Goal: Transaction & Acquisition: Purchase product/service

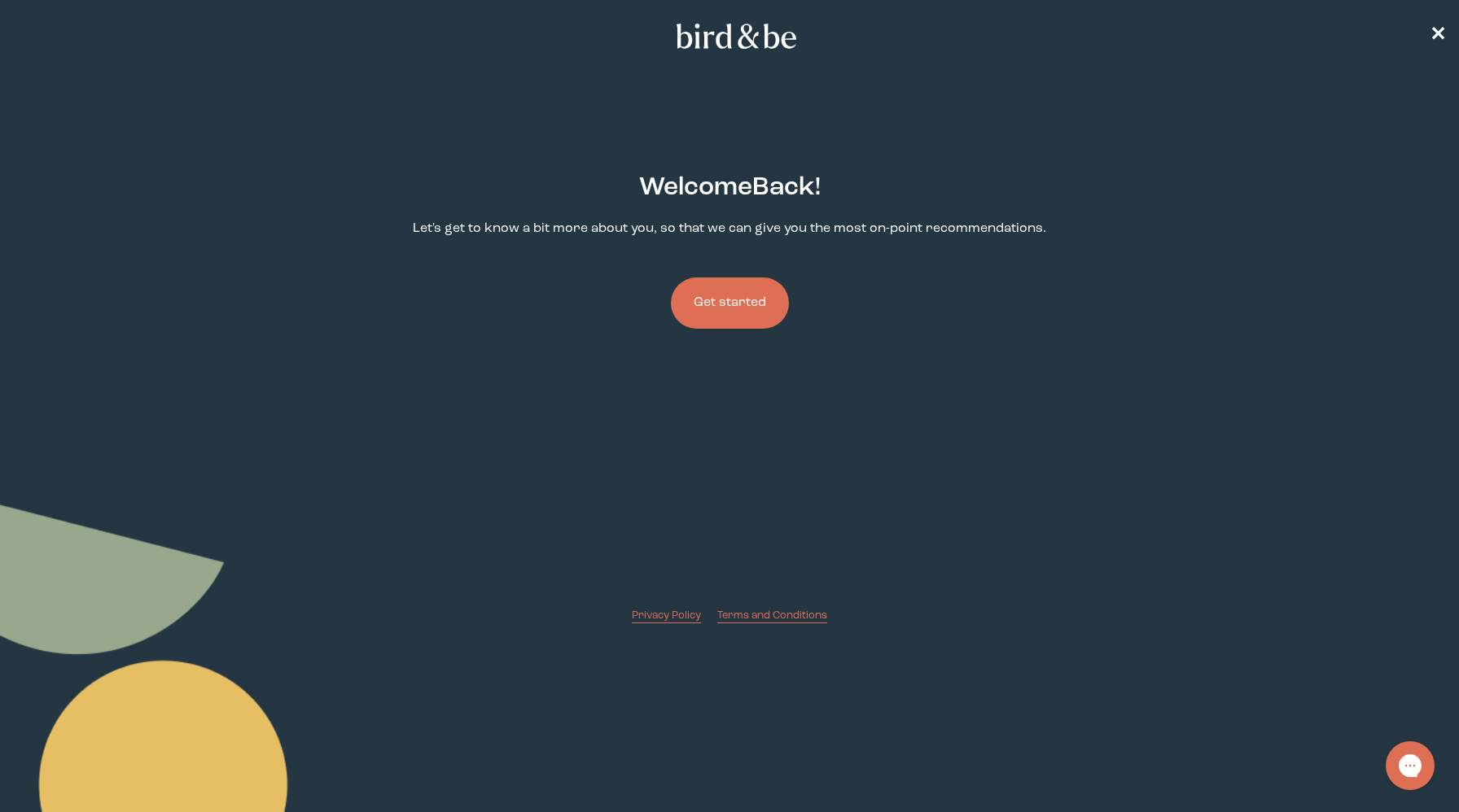
click at [708, 301] on button "Get started" at bounding box center [730, 303] width 118 height 51
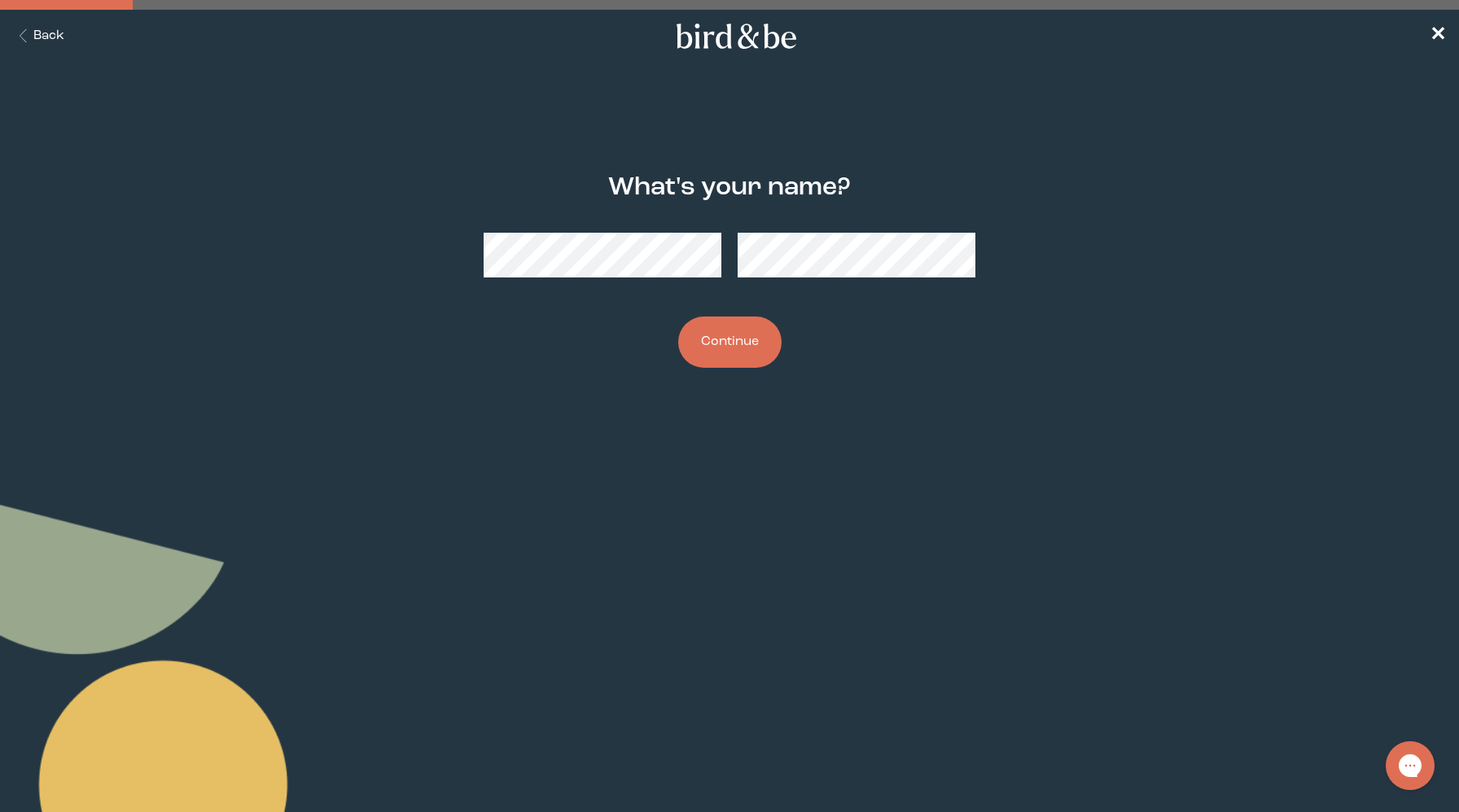
click at [737, 346] on button "Continue" at bounding box center [730, 342] width 103 height 51
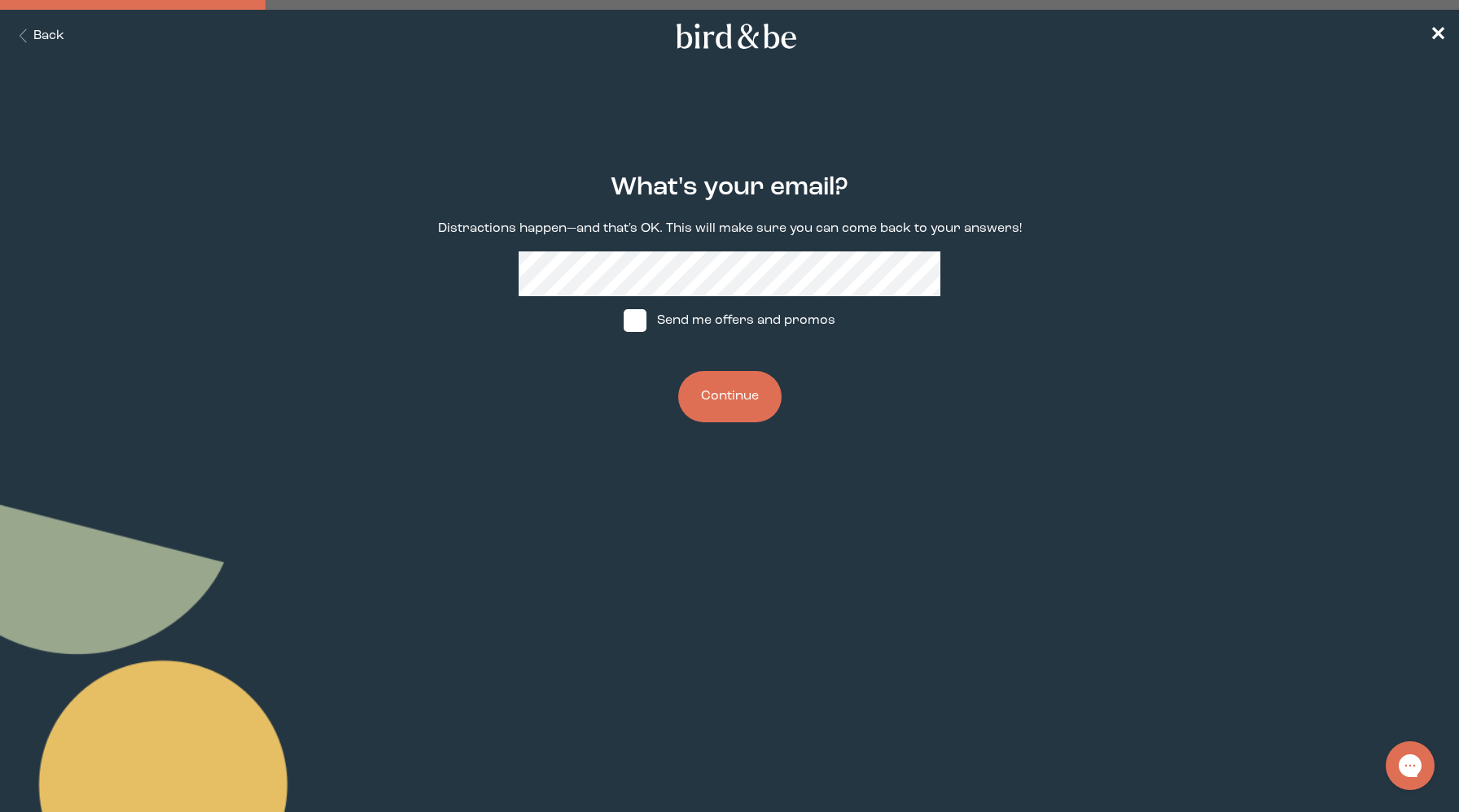
click at [642, 314] on span at bounding box center [635, 320] width 23 height 23
click at [624, 321] on input "Send me offers and promos" at bounding box center [623, 321] width 1 height 1
checkbox input "true"
click at [722, 376] on button "Continue" at bounding box center [730, 397] width 103 height 51
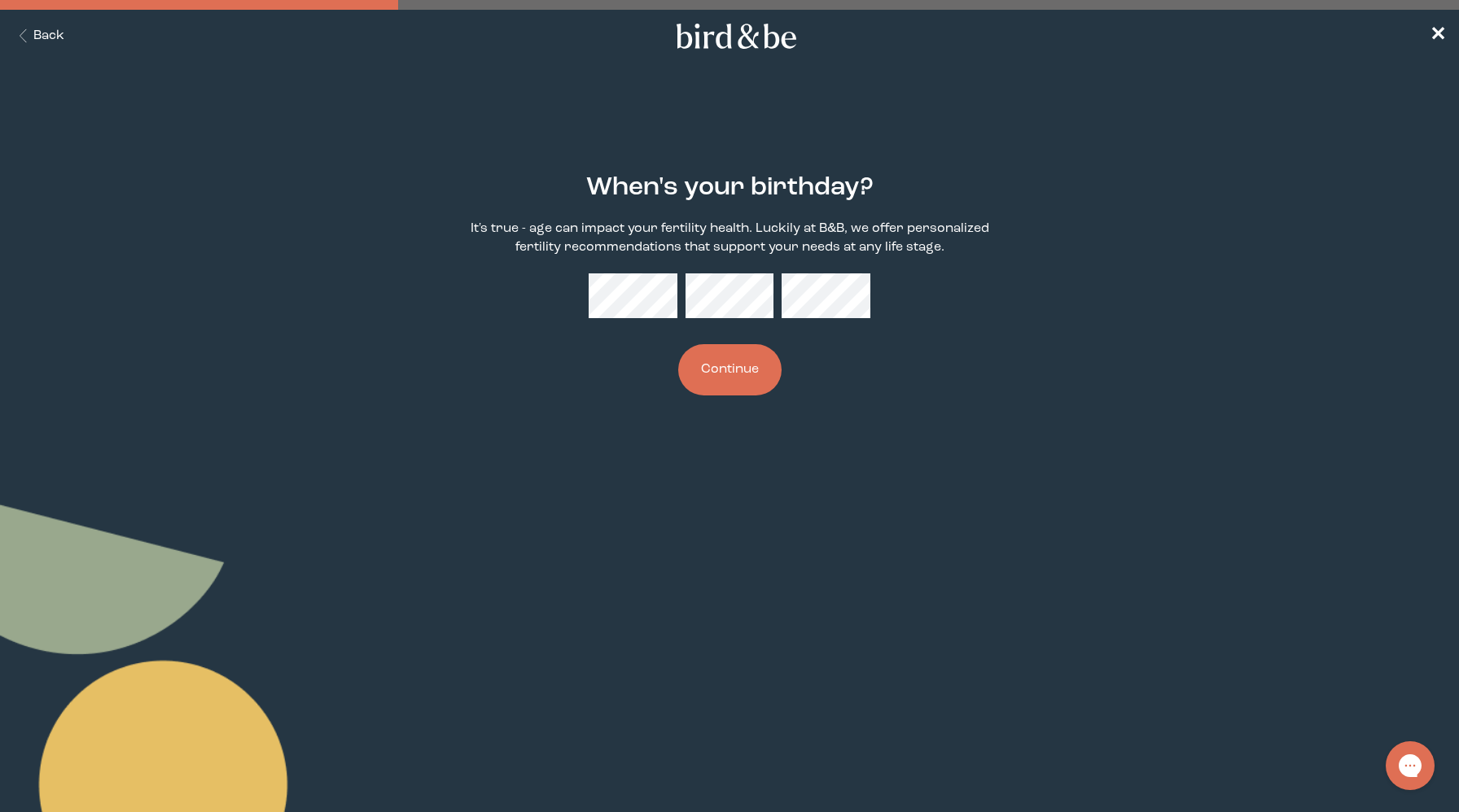
click at [658, 319] on div "When's your birthday? It's true - age can impact your fertility health. Luckily…" at bounding box center [729, 285] width 704 height 274
click at [754, 373] on button "Continue" at bounding box center [730, 370] width 103 height 51
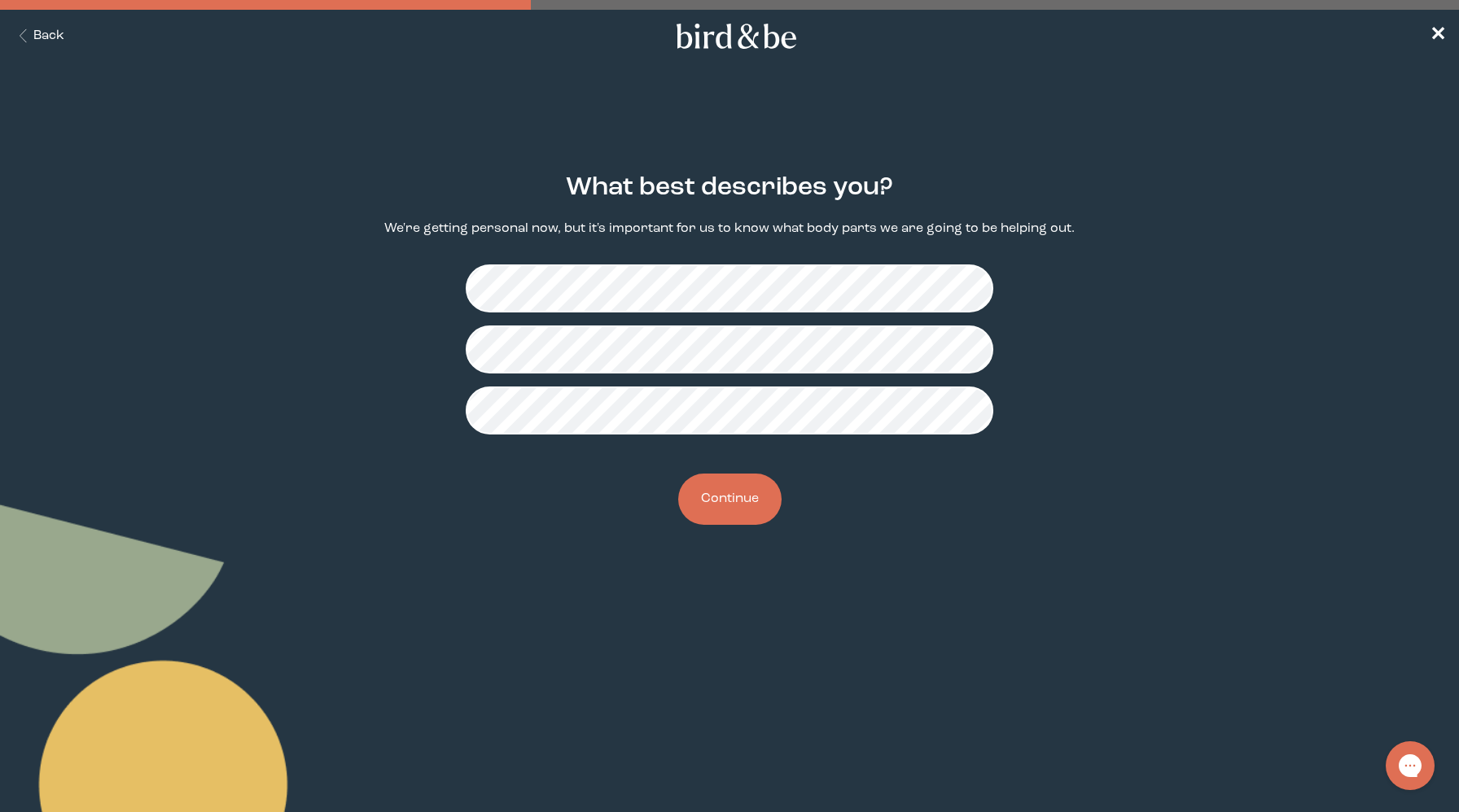
click at [731, 492] on button "Continue" at bounding box center [730, 499] width 103 height 51
click at [733, 489] on button "Continue" at bounding box center [730, 499] width 103 height 51
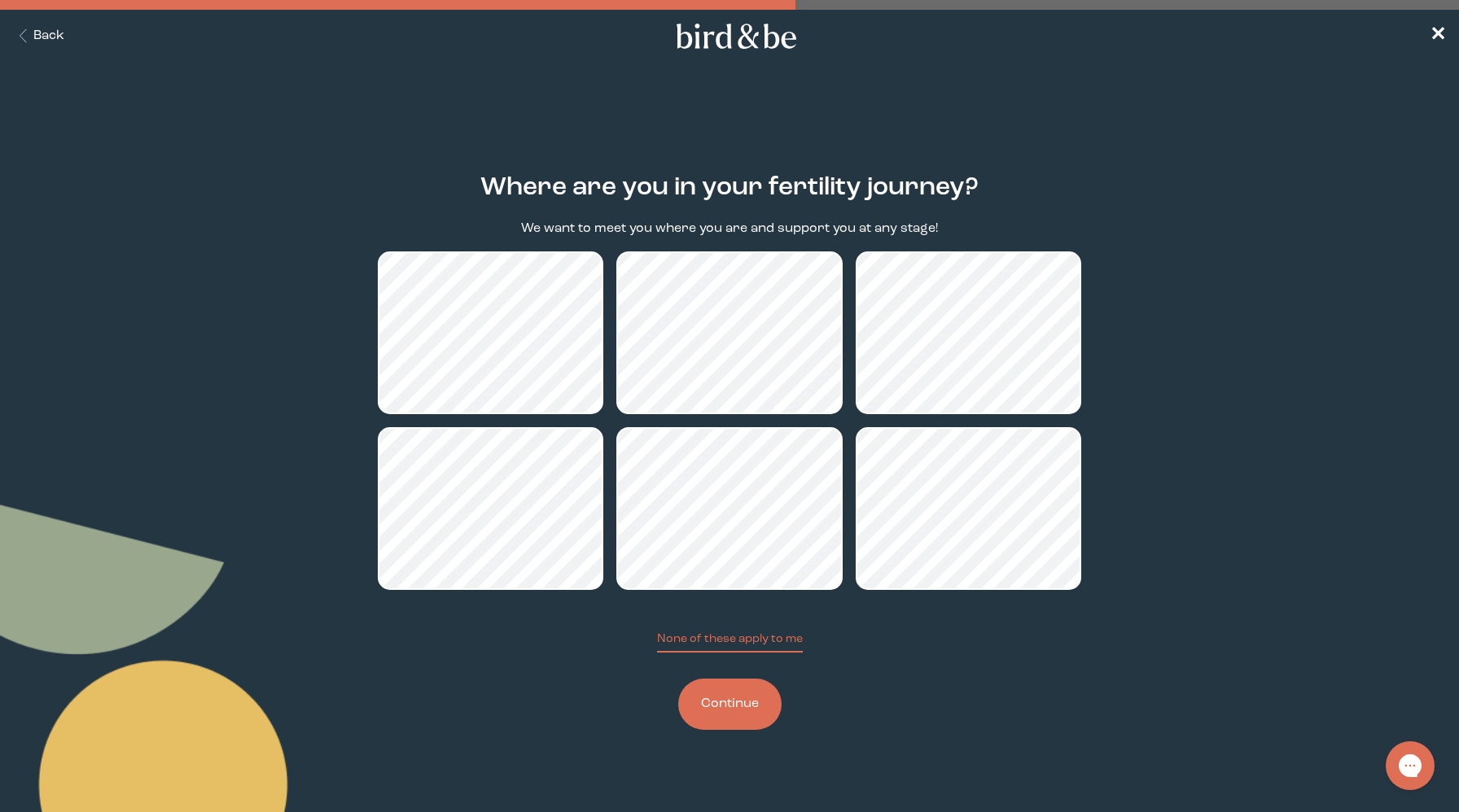
click at [751, 695] on button "Continue" at bounding box center [730, 704] width 103 height 51
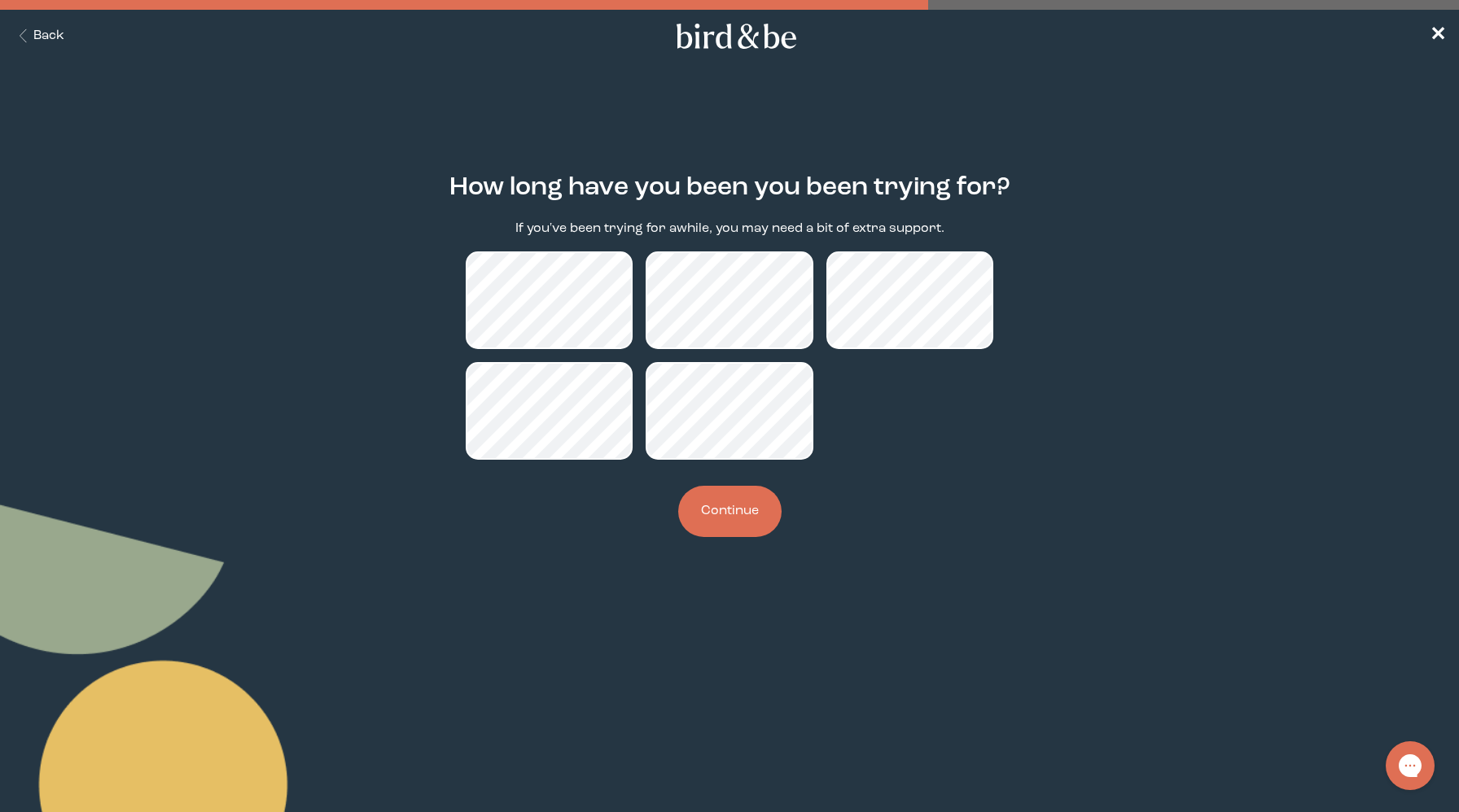
click at [691, 492] on button "Continue" at bounding box center [730, 511] width 103 height 51
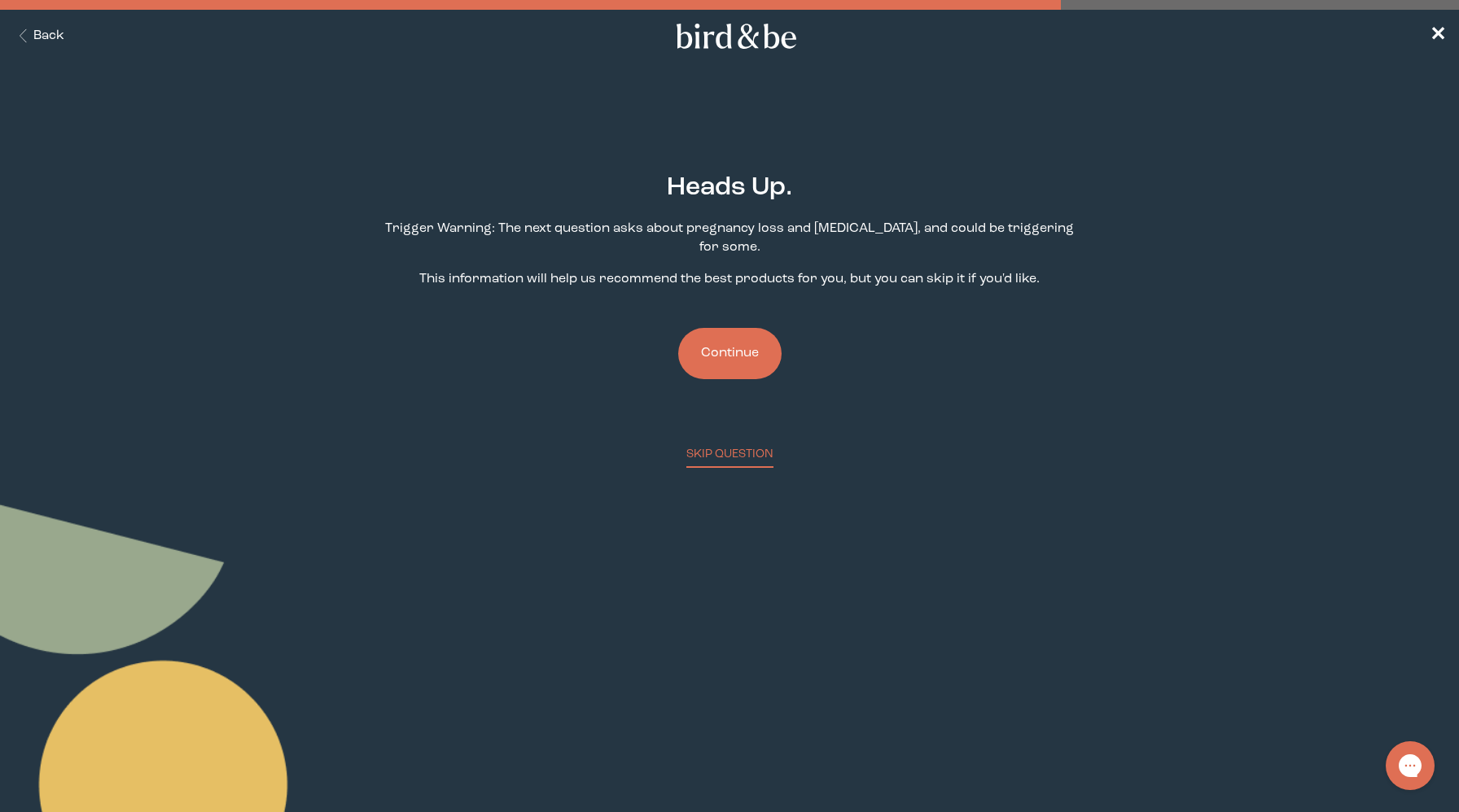
click at [706, 334] on button "Continue" at bounding box center [730, 353] width 103 height 51
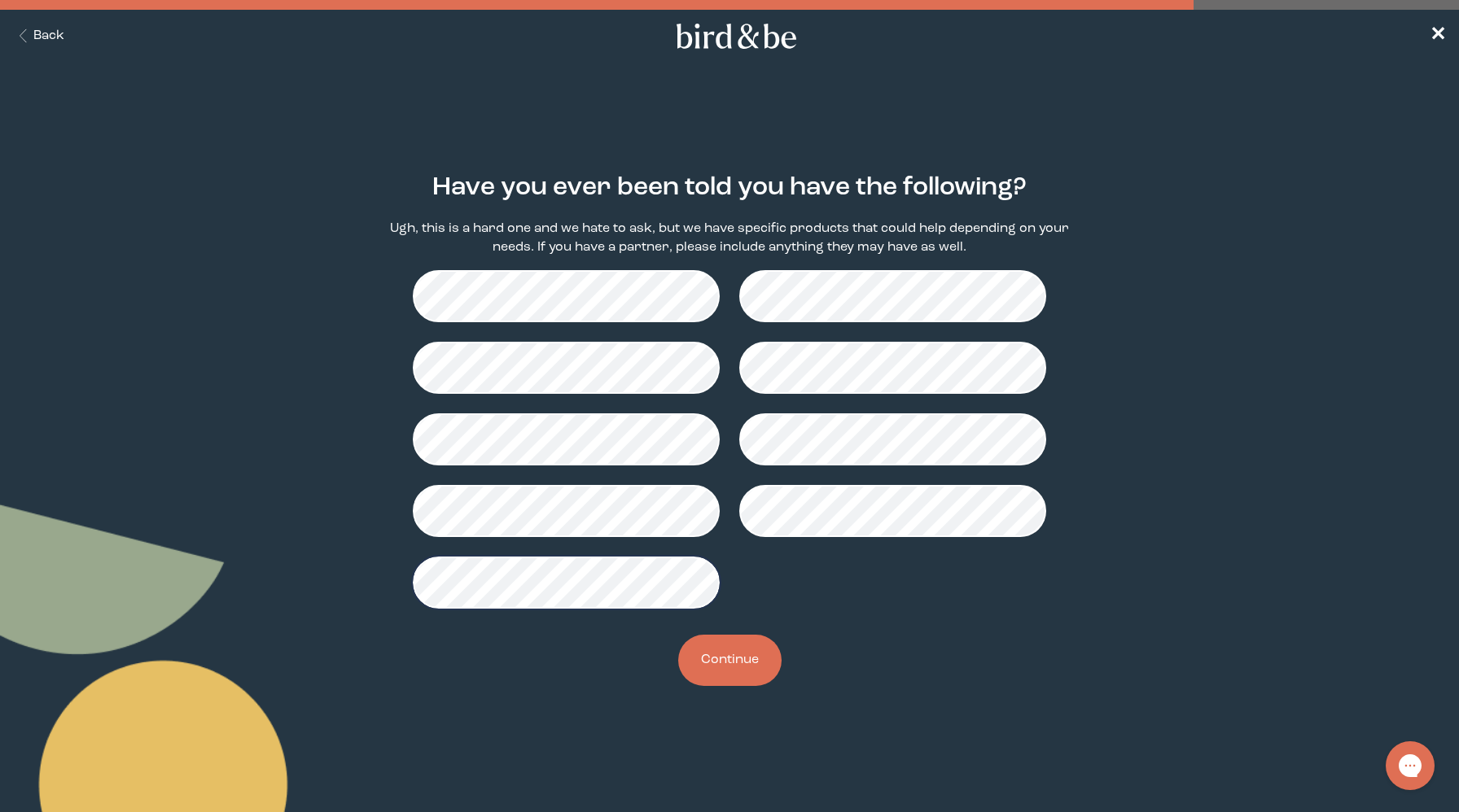
click at [741, 658] on button "Continue" at bounding box center [730, 660] width 103 height 51
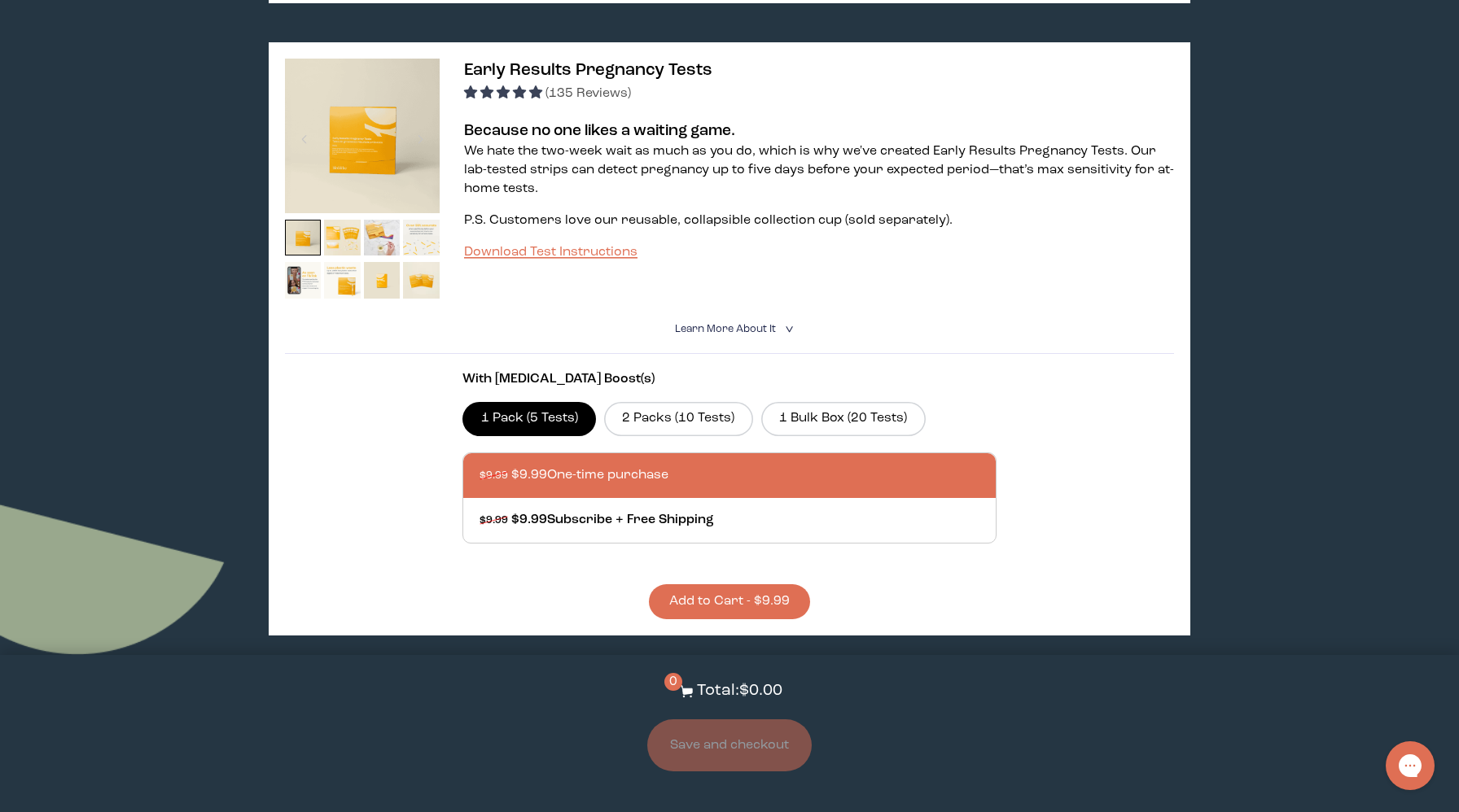
scroll to position [1533, 0]
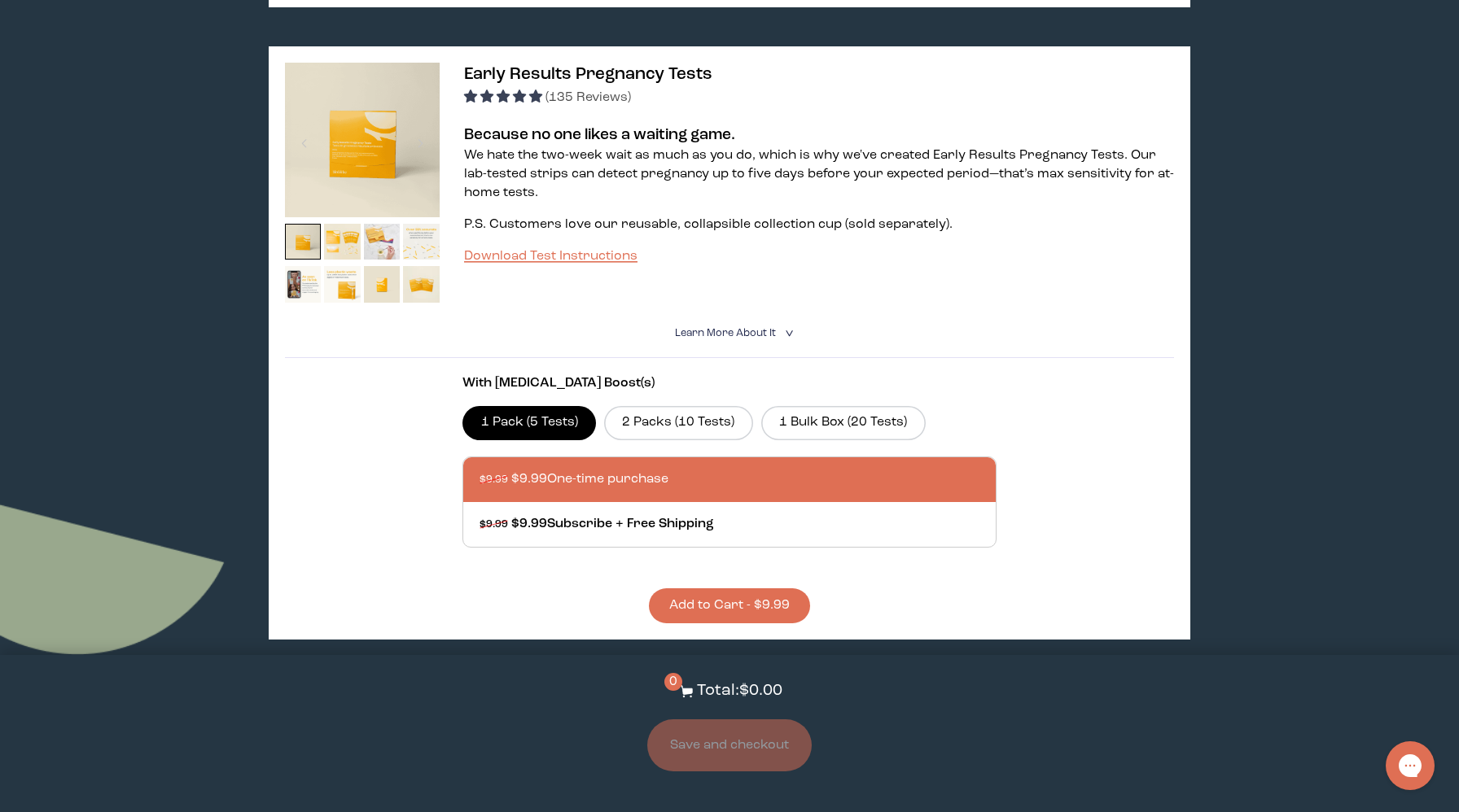
click at [709, 593] on button "Add to Cart - $9.99" at bounding box center [730, 606] width 161 height 35
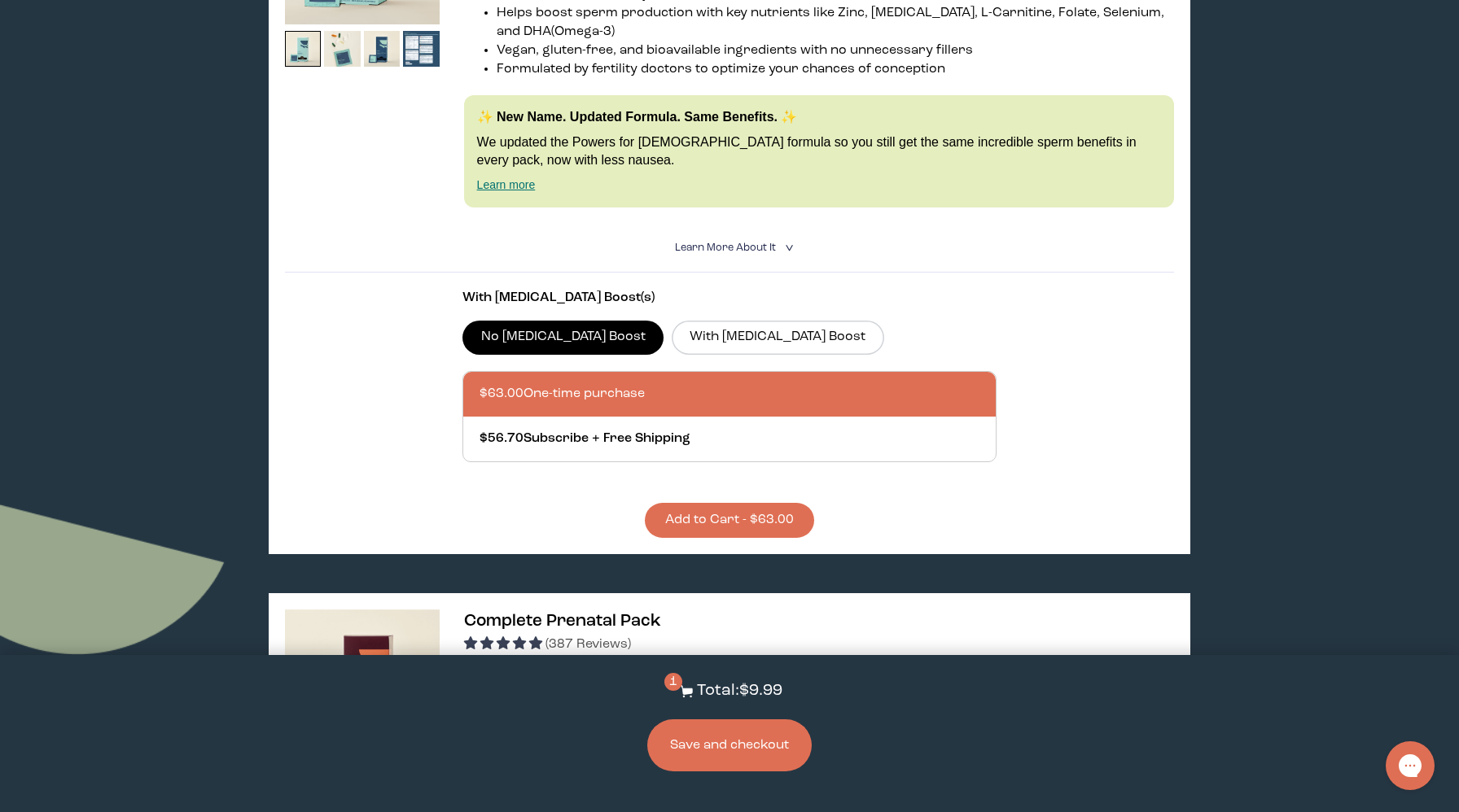
scroll to position [3699, 0]
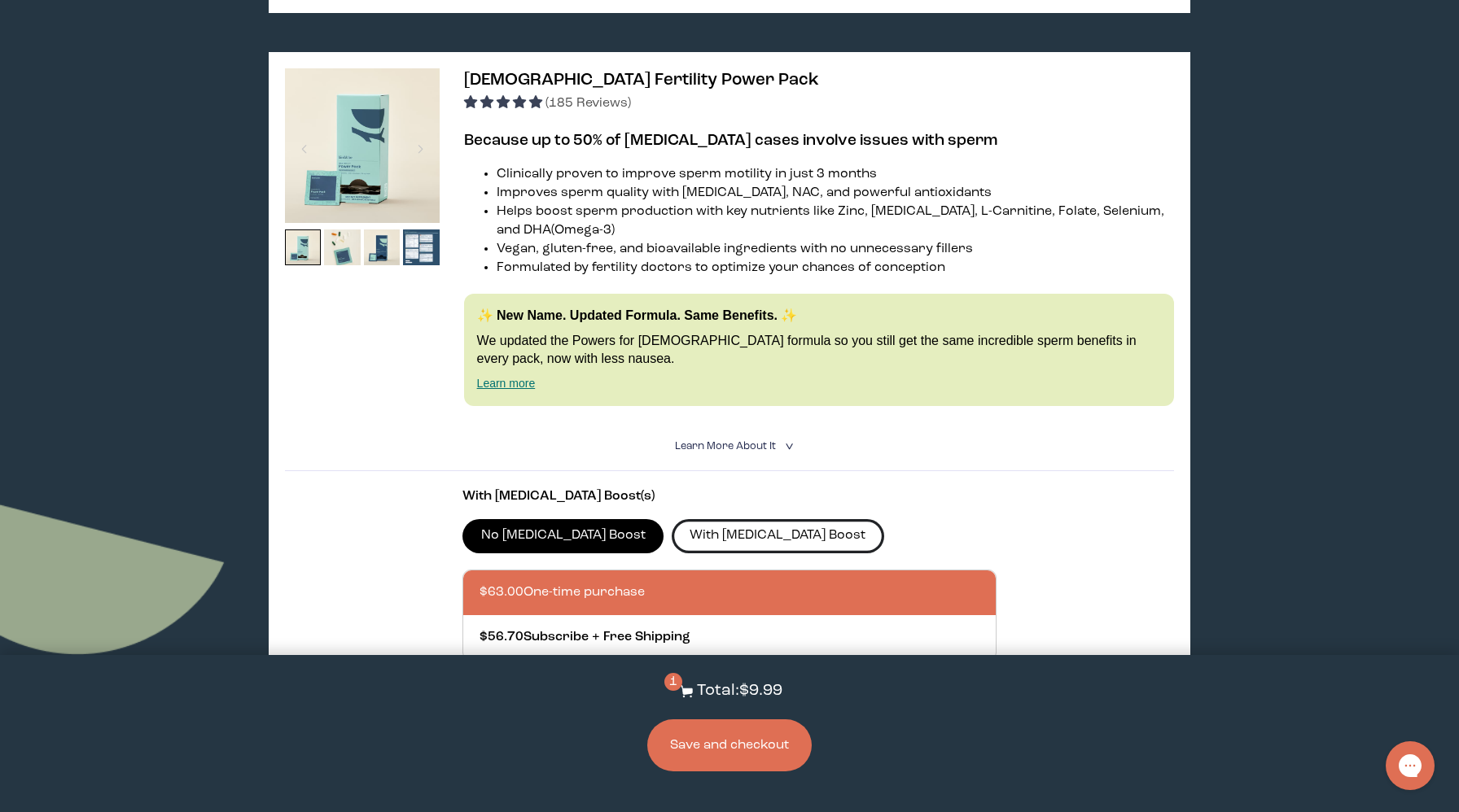
click at [727, 519] on label "With [MEDICAL_DATA] Boost" at bounding box center [778, 536] width 213 height 34
click at [0, 0] on input "With [MEDICAL_DATA] Boost" at bounding box center [0, 0] width 0 height 0
click at [544, 519] on label "No [MEDICAL_DATA] Boost" at bounding box center [563, 536] width 201 height 34
click at [0, 0] on input "No [MEDICAL_DATA] Boost" at bounding box center [0, 0] width 0 height 0
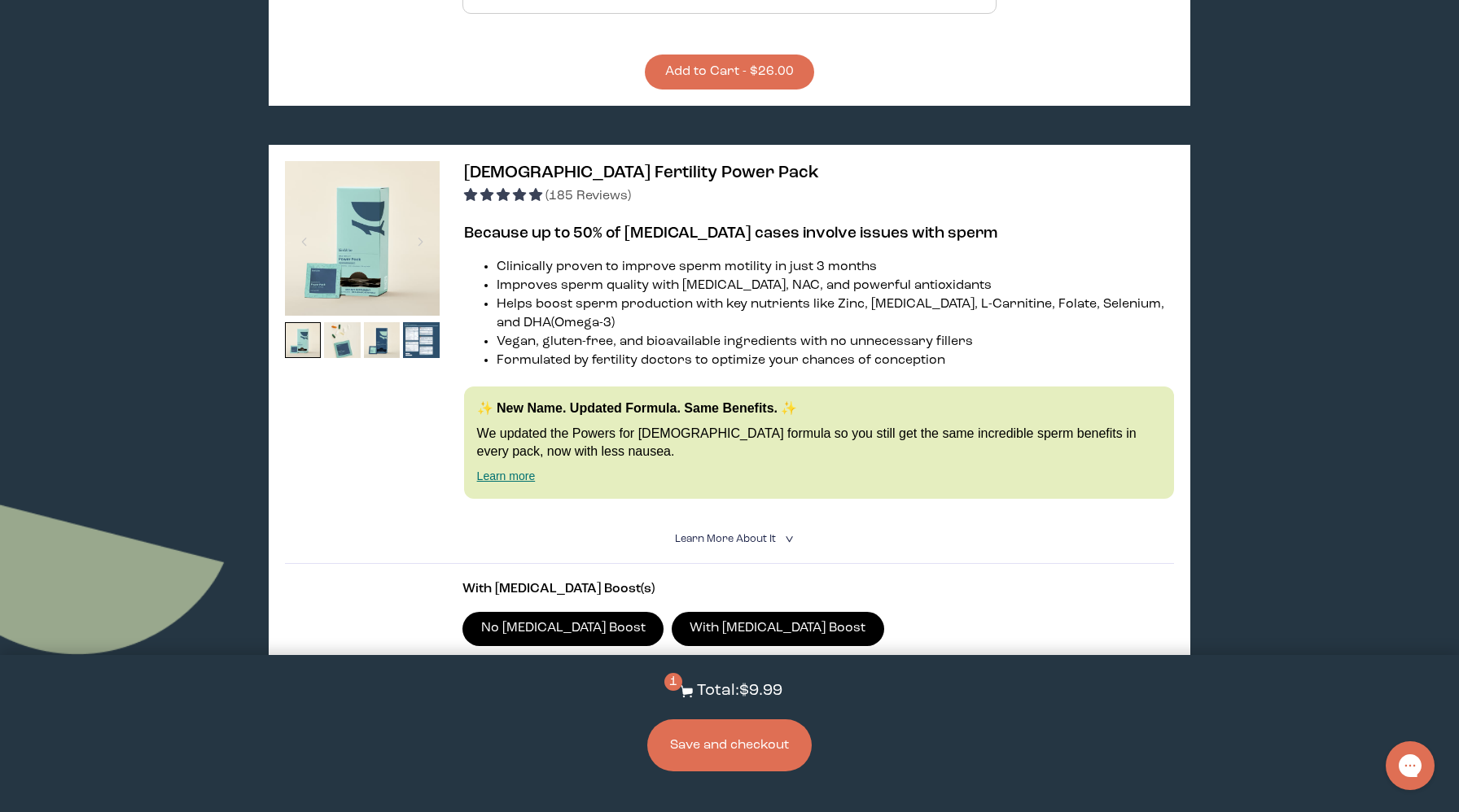
scroll to position [3606, 0]
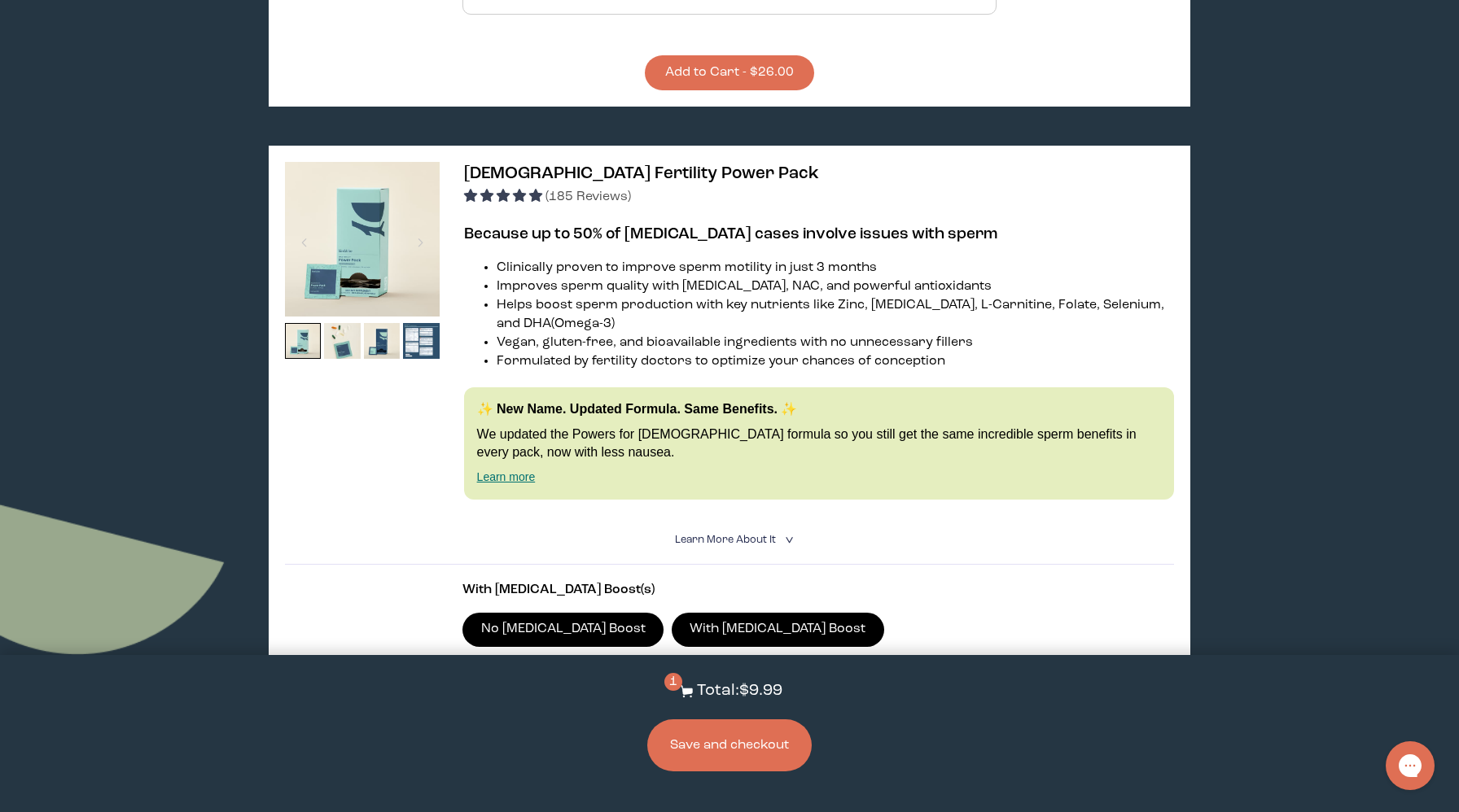
click at [690, 613] on label "With [MEDICAL_DATA] Boost" at bounding box center [778, 630] width 213 height 34
click at [0, 0] on input "With [MEDICAL_DATA] Boost" at bounding box center [0, 0] width 0 height 0
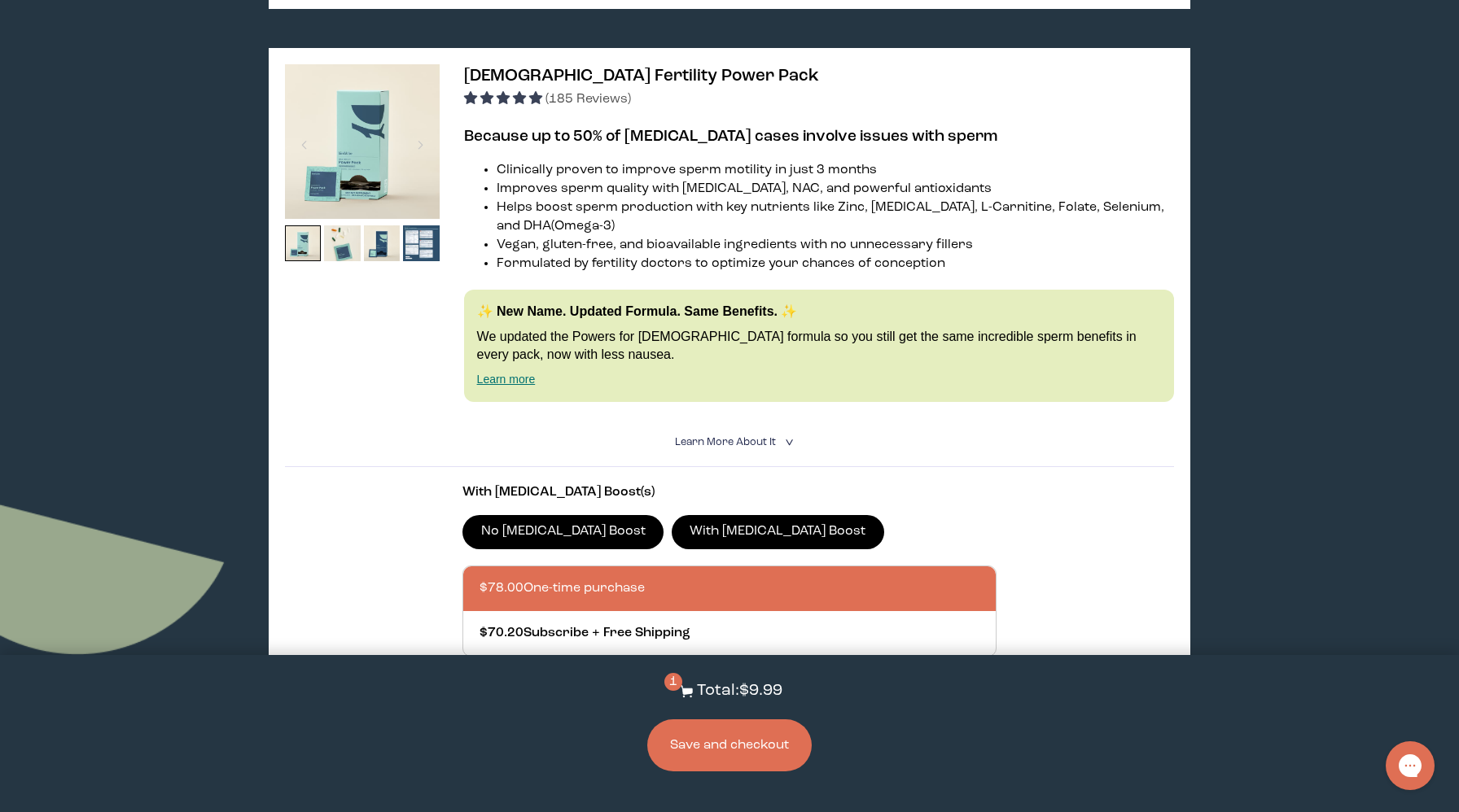
scroll to position [3711, 0]
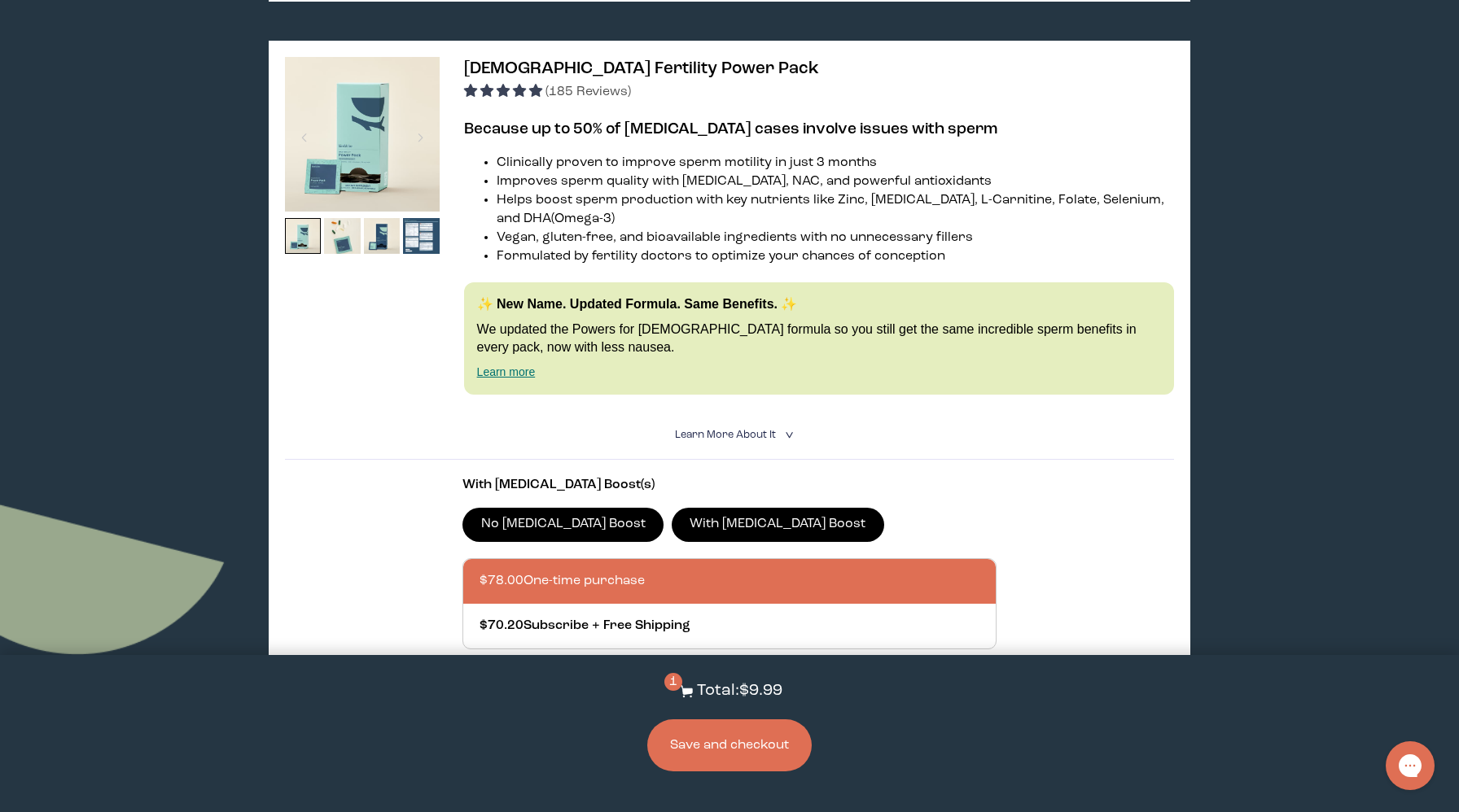
click at [550, 508] on label "No [MEDICAL_DATA] Boost" at bounding box center [563, 525] width 201 height 34
click at [0, 0] on input "No [MEDICAL_DATA] Boost" at bounding box center [0, 0] width 0 height 0
click at [429, 219] on img at bounding box center [421, 237] width 37 height 37
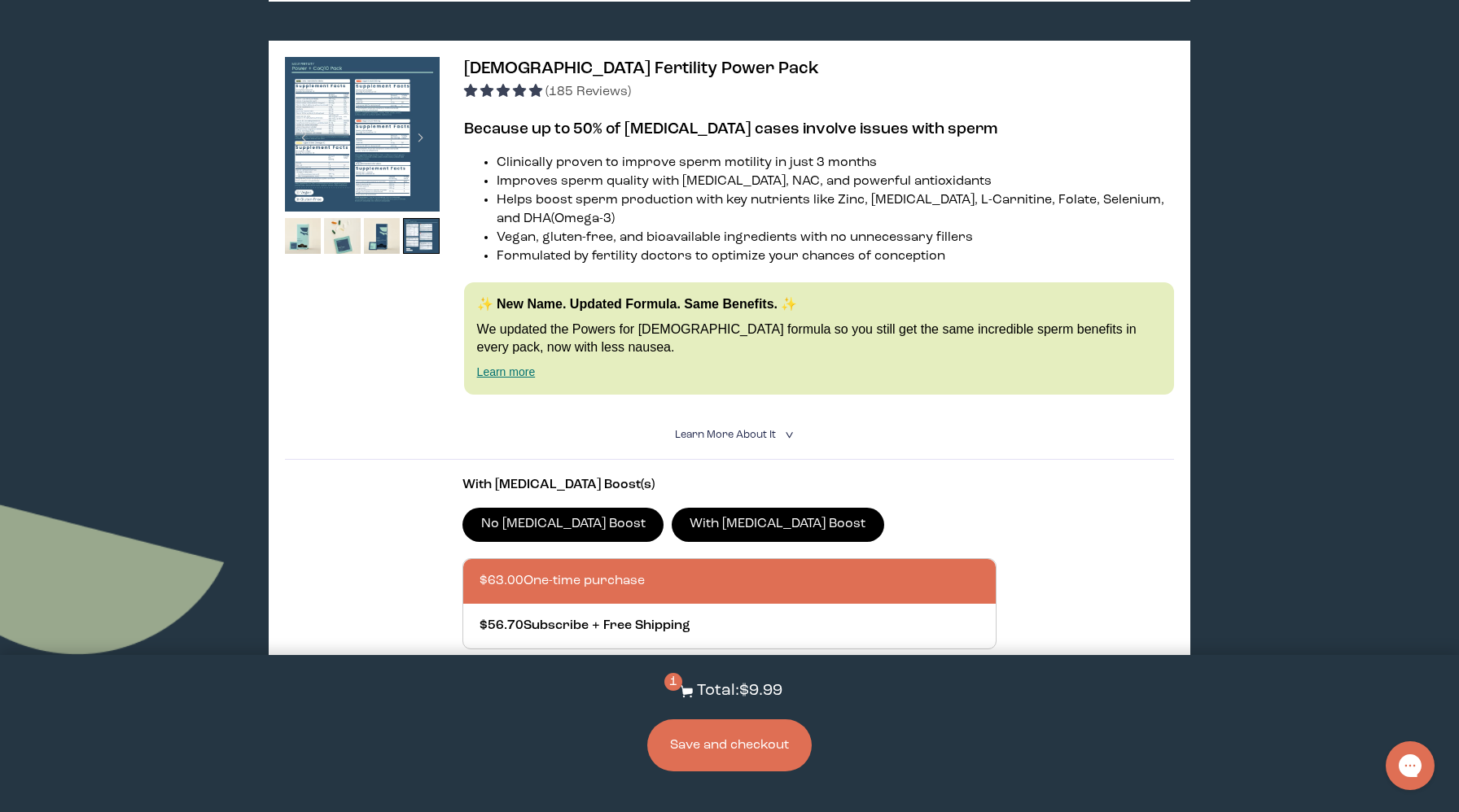
click at [382, 108] on img at bounding box center [362, 134] width 155 height 155
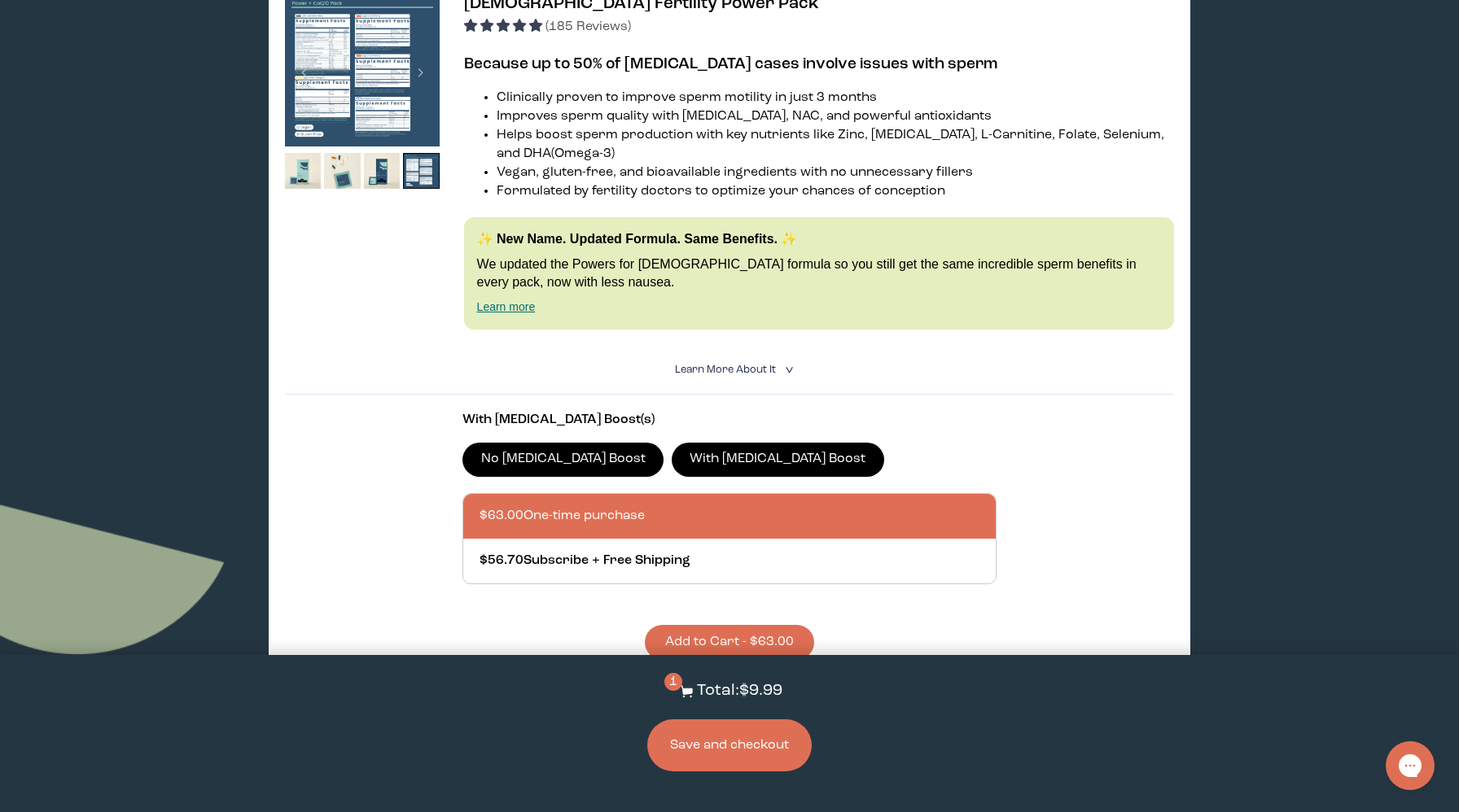
scroll to position [3813, 0]
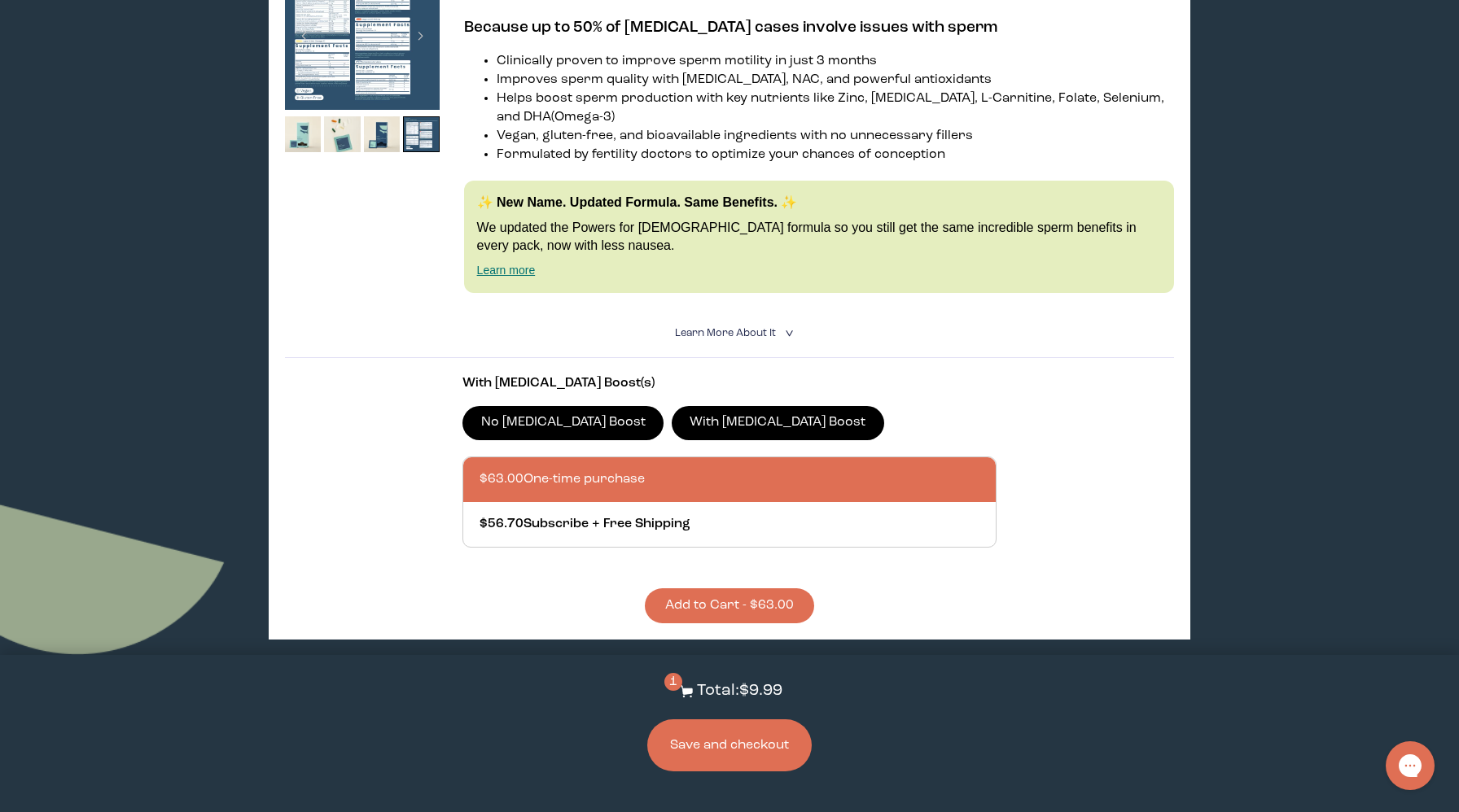
click at [679, 588] on button "Add to Cart - $63.00" at bounding box center [729, 606] width 169 height 35
click at [623, 502] on div at bounding box center [745, 524] width 532 height 45
click at [479, 514] on input "$56.70 Subscribe + Free Shipping" at bounding box center [478, 514] width 1 height 1
radio input "true"
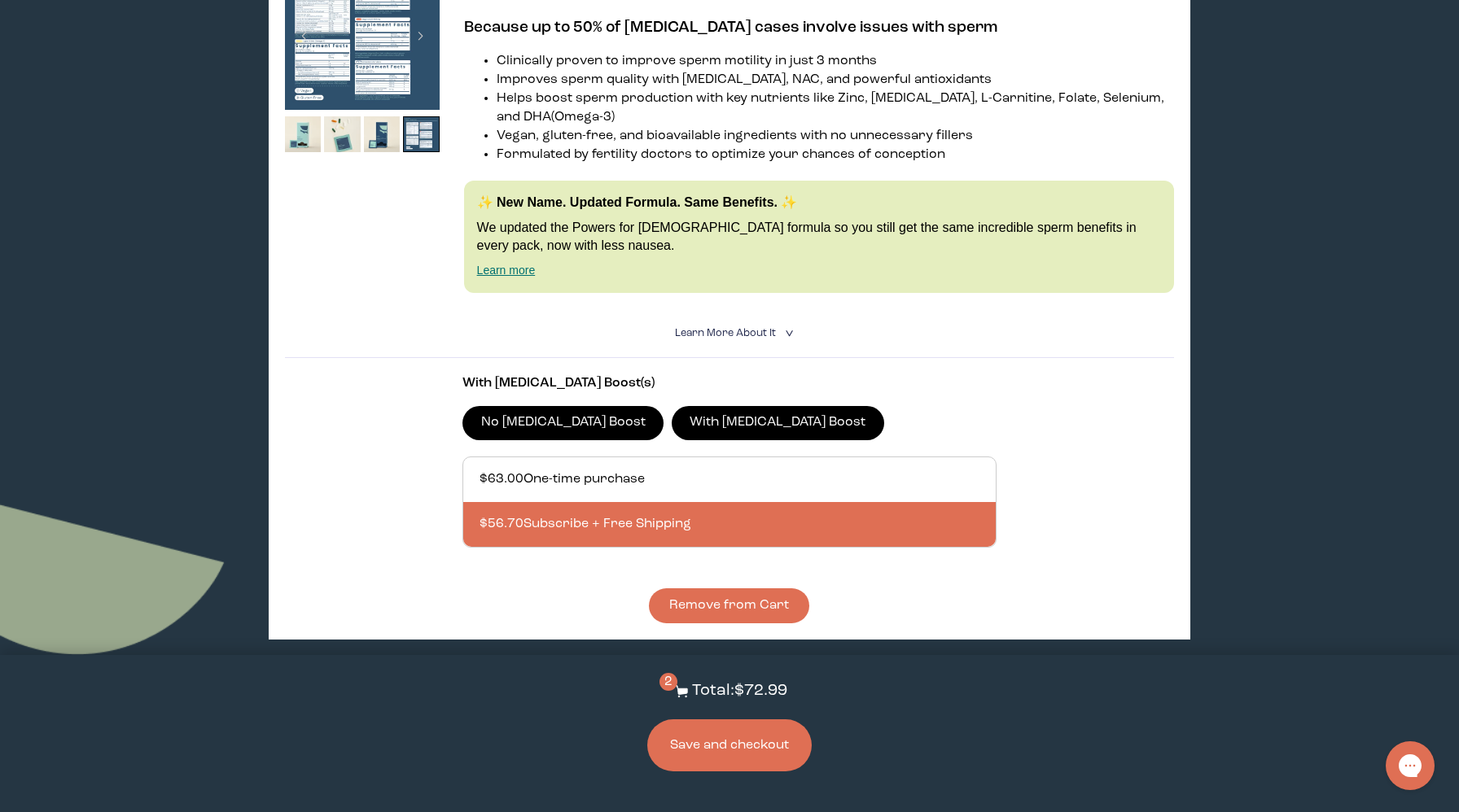
click at [690, 588] on button "Remove from Cart" at bounding box center [729, 606] width 161 height 35
click at [730, 588] on button "Add to Cart - $56.70" at bounding box center [729, 606] width 169 height 35
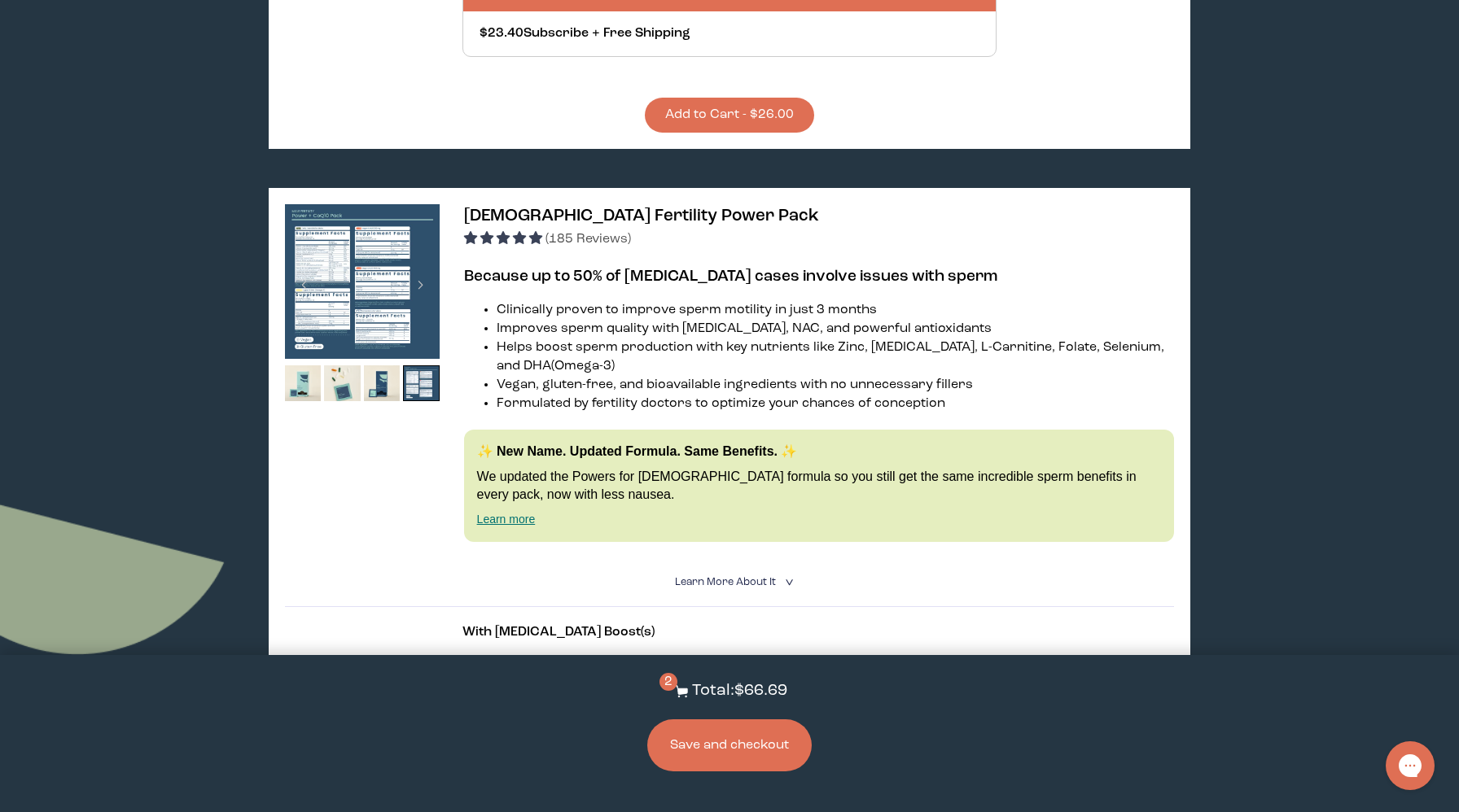
scroll to position [3643, 0]
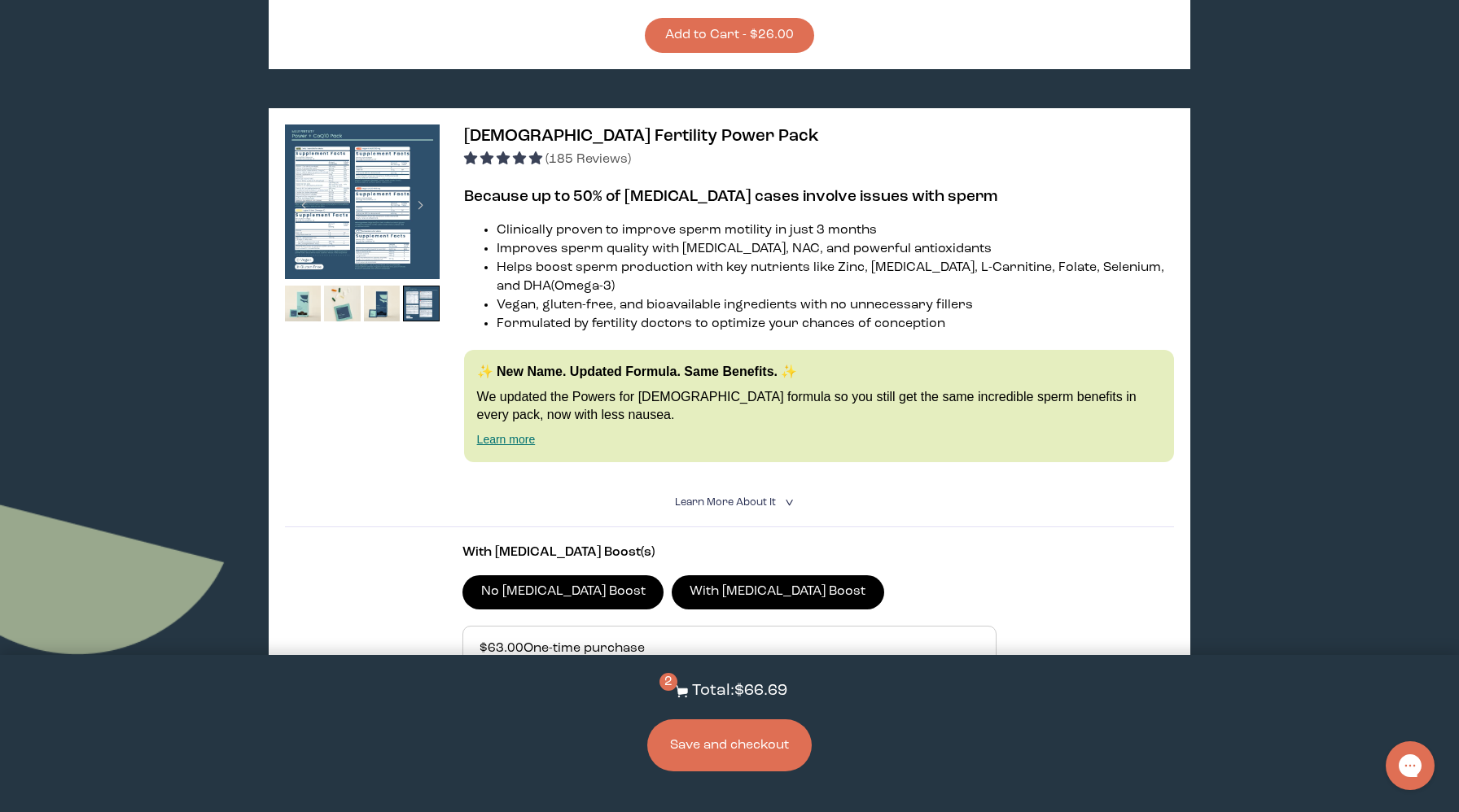
click at [733, 746] on button "Save and checkout" at bounding box center [730, 746] width 165 height 52
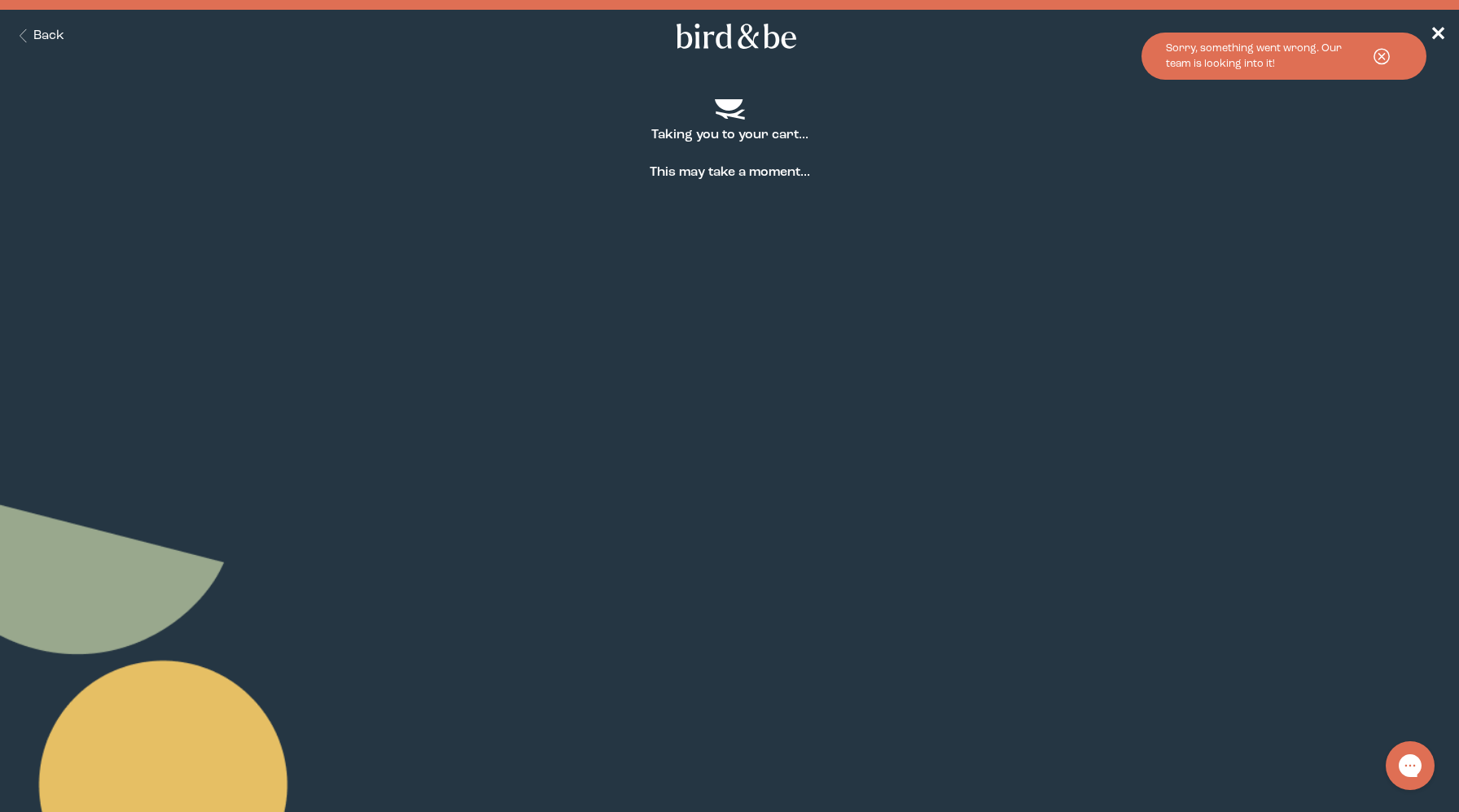
click at [61, 36] on button "Back" at bounding box center [38, 36] width 51 height 18
